Goal: Information Seeking & Learning: Find specific fact

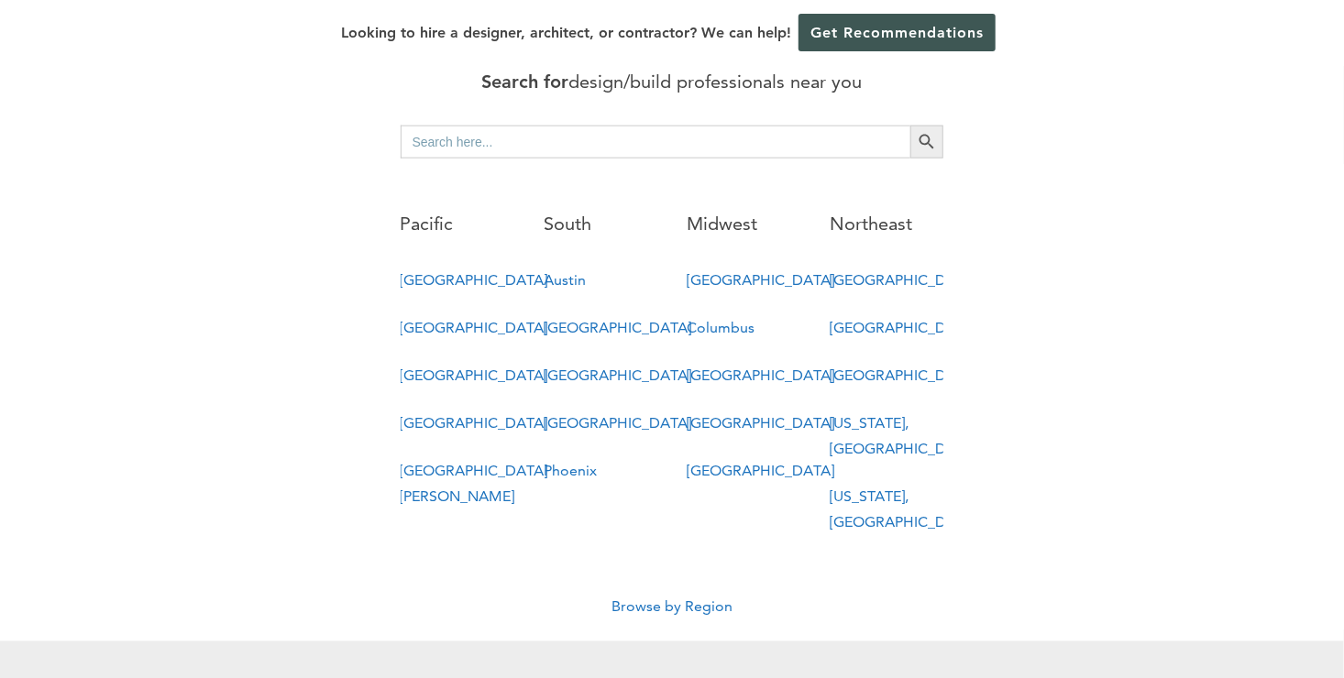
scroll to position [1008, 0]
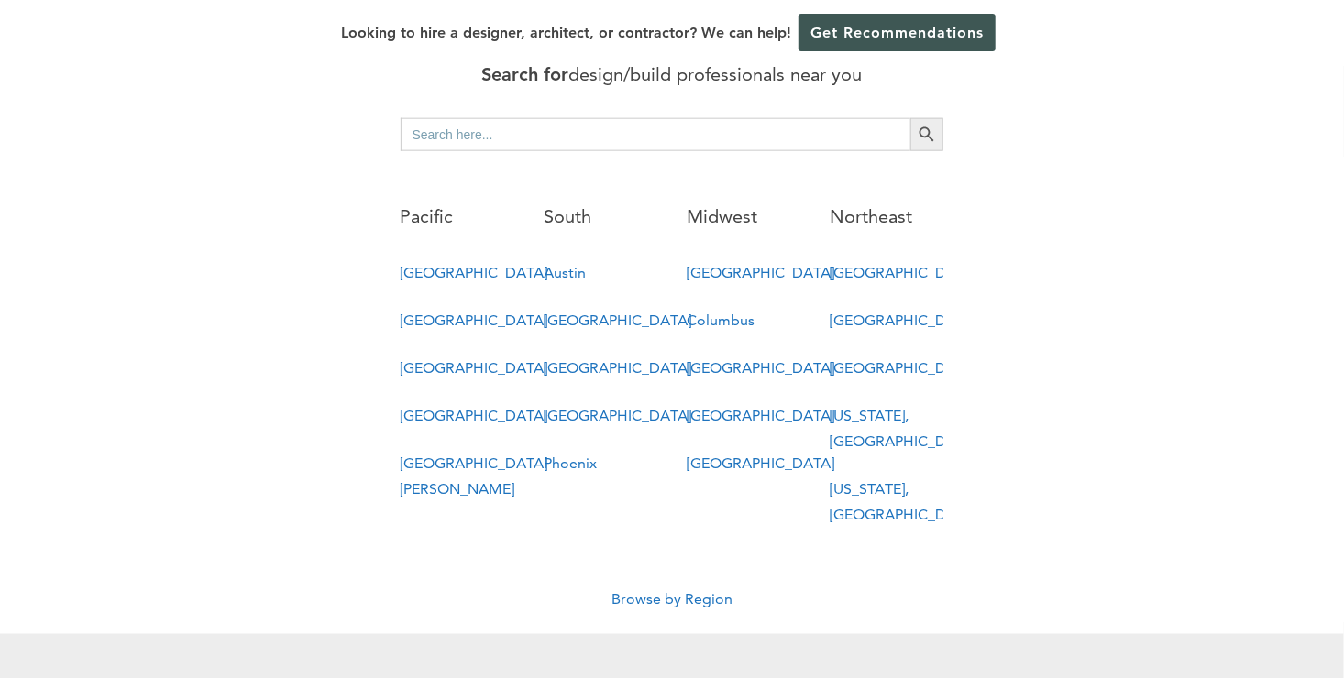
click at [842, 264] on link "[GEOGRAPHIC_DATA]" at bounding box center [903, 272] width 148 height 17
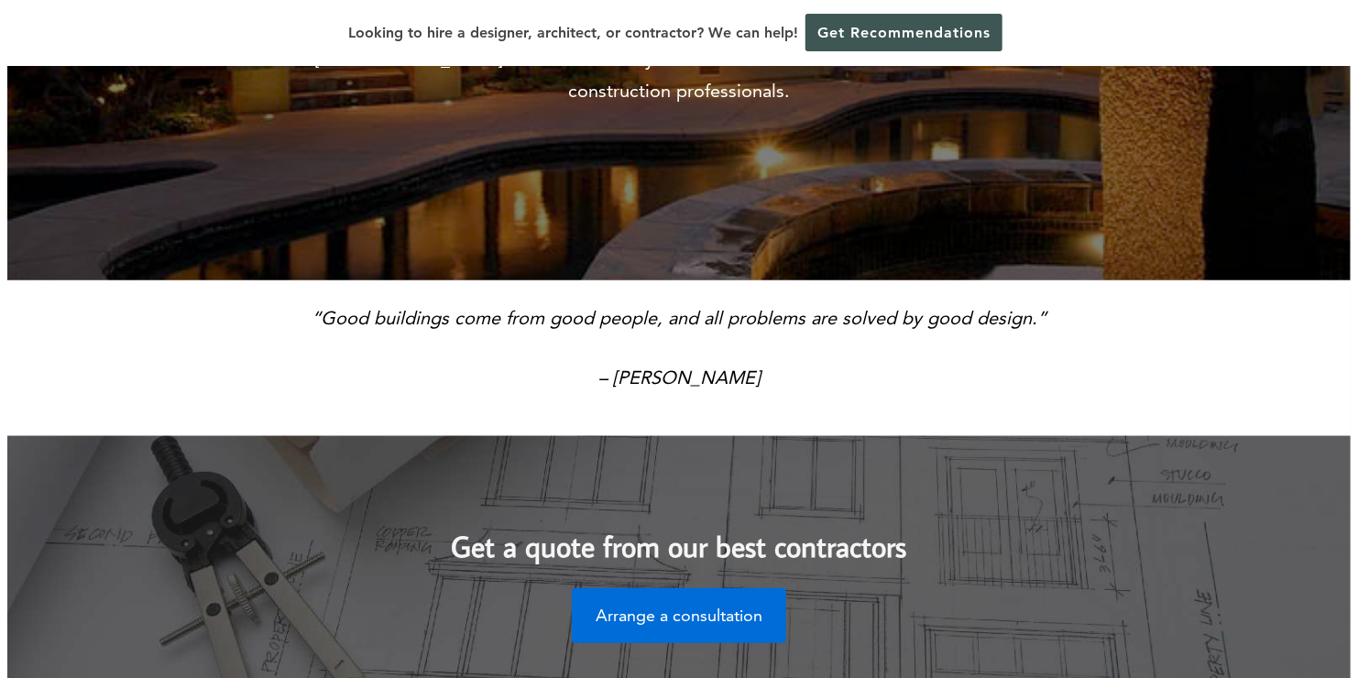
scroll to position [0, 0]
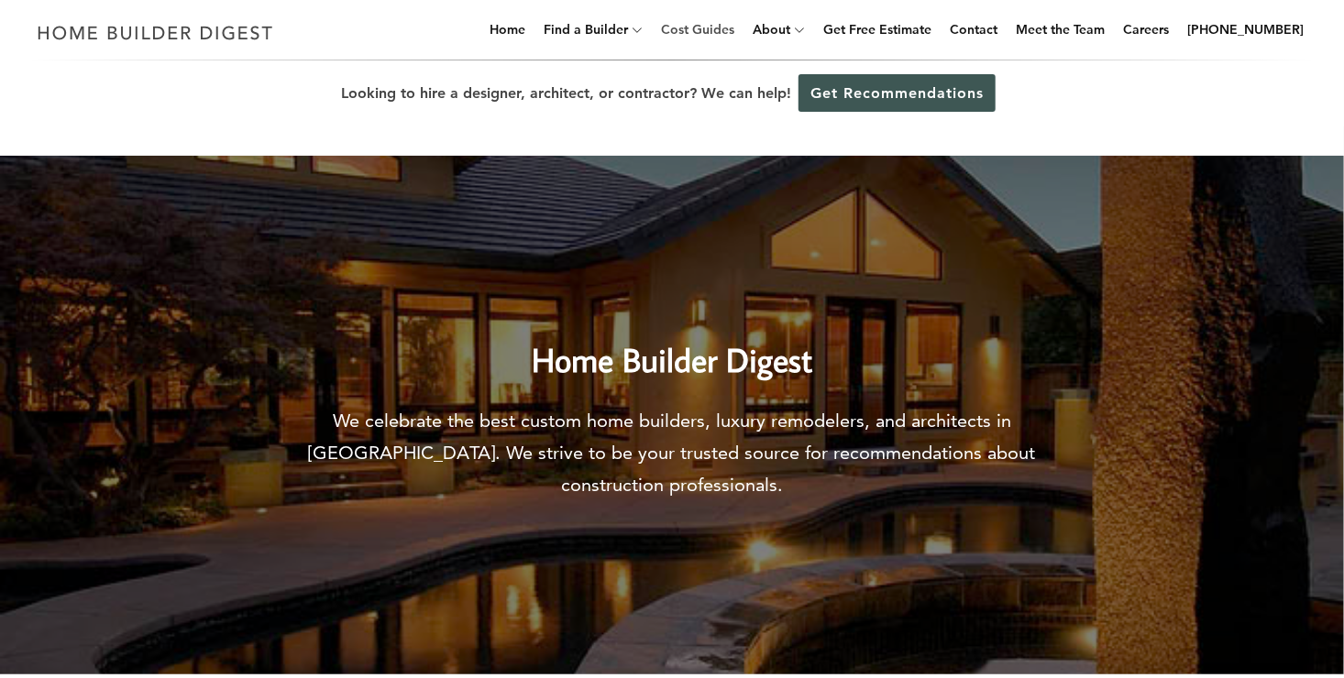
click at [719, 31] on link "Cost Guides" at bounding box center [698, 29] width 88 height 59
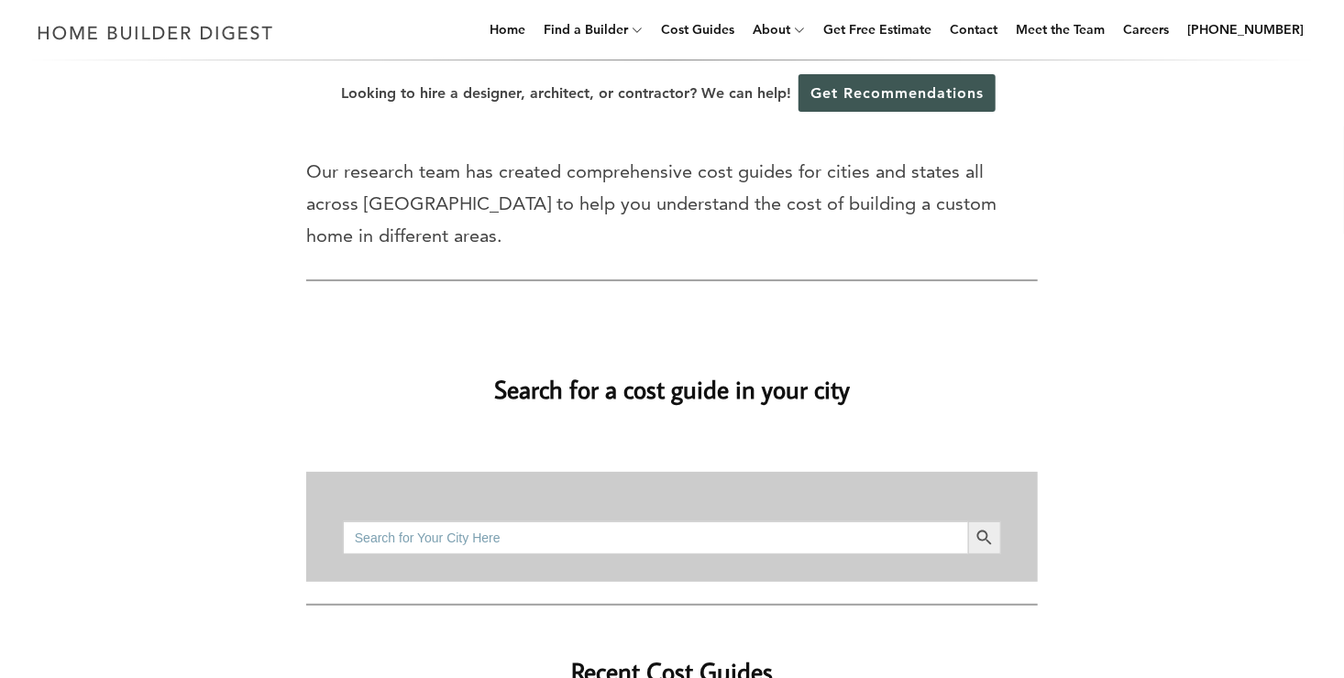
click at [834, 522] on input "Search for:" at bounding box center [655, 538] width 625 height 33
type input "04330"
click at [968, 522] on button "Search Button" at bounding box center [984, 538] width 33 height 33
